Goal: Task Accomplishment & Management: Manage account settings

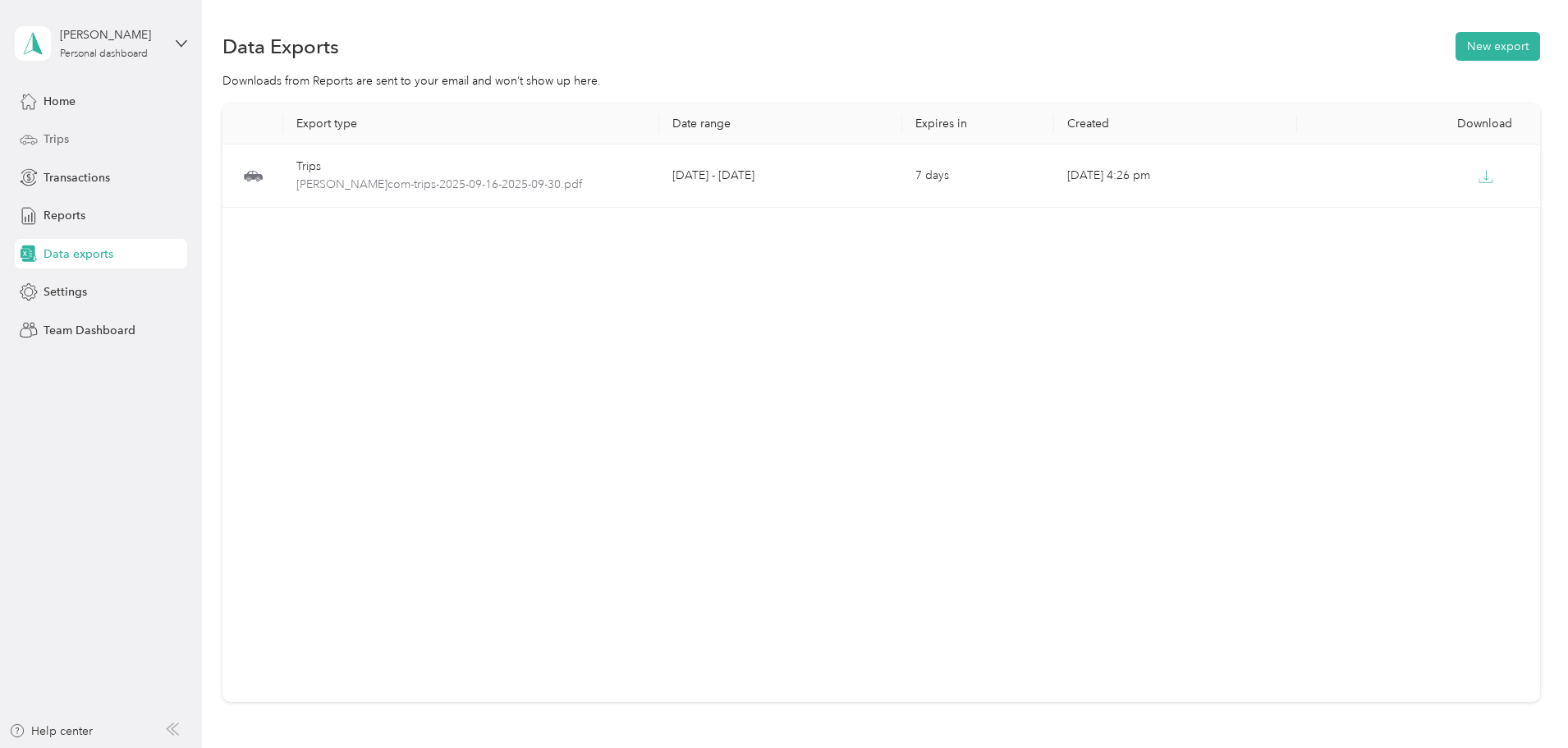
click at [58, 146] on span "Trips" at bounding box center [56, 139] width 26 height 17
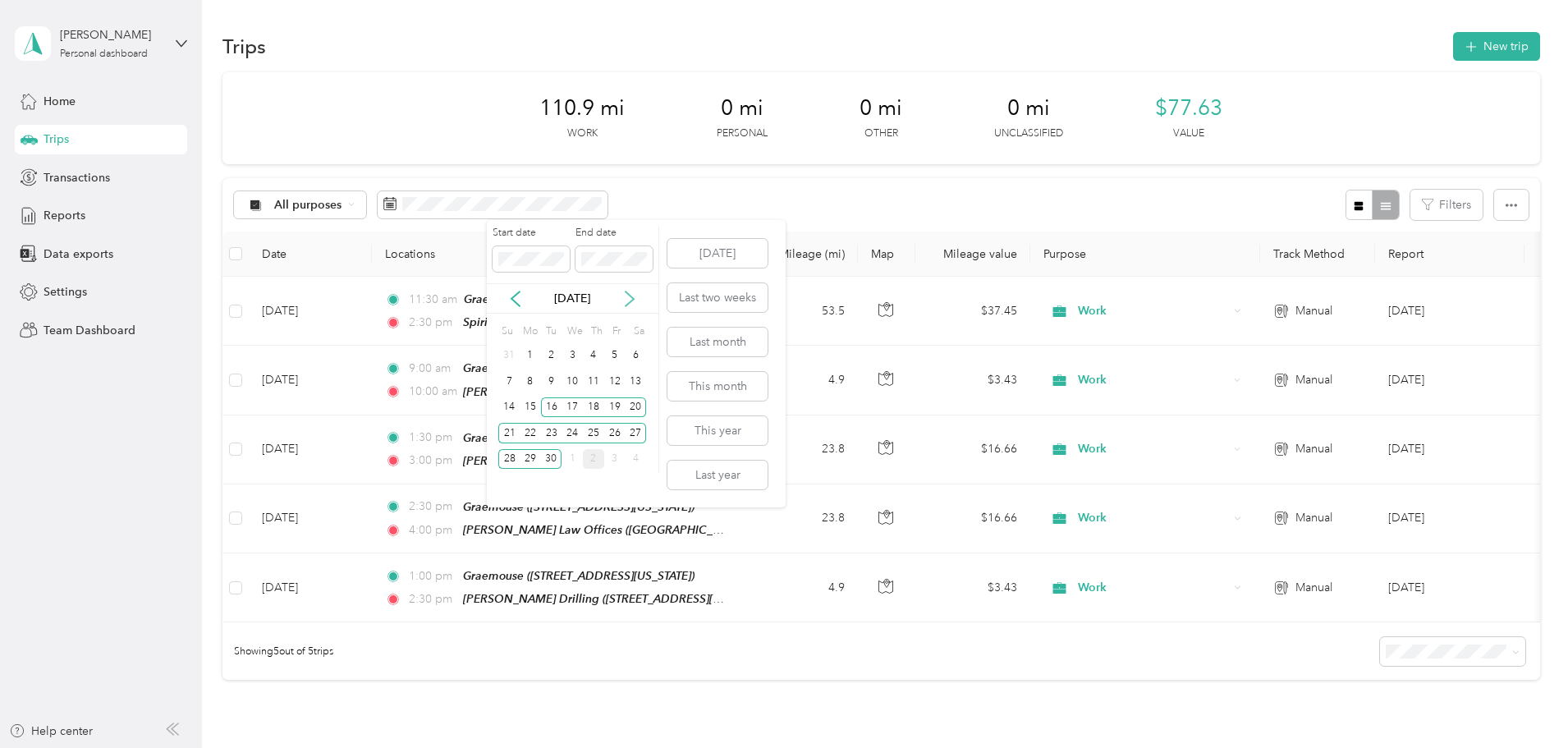
click at [631, 302] on icon at bounding box center [629, 299] width 17 height 17
click at [569, 357] on div "1" at bounding box center [571, 356] width 21 height 20
click at [570, 407] on div "15" at bounding box center [571, 408] width 21 height 20
